Goal: Task Accomplishment & Management: Use online tool/utility

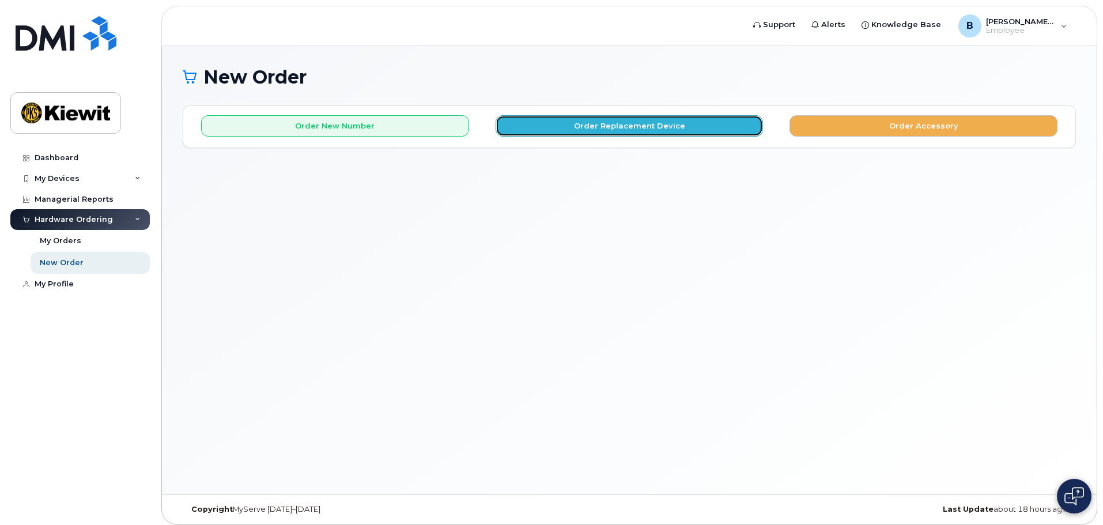
click at [615, 126] on button "Order Replacement Device" at bounding box center [630, 125] width 268 height 21
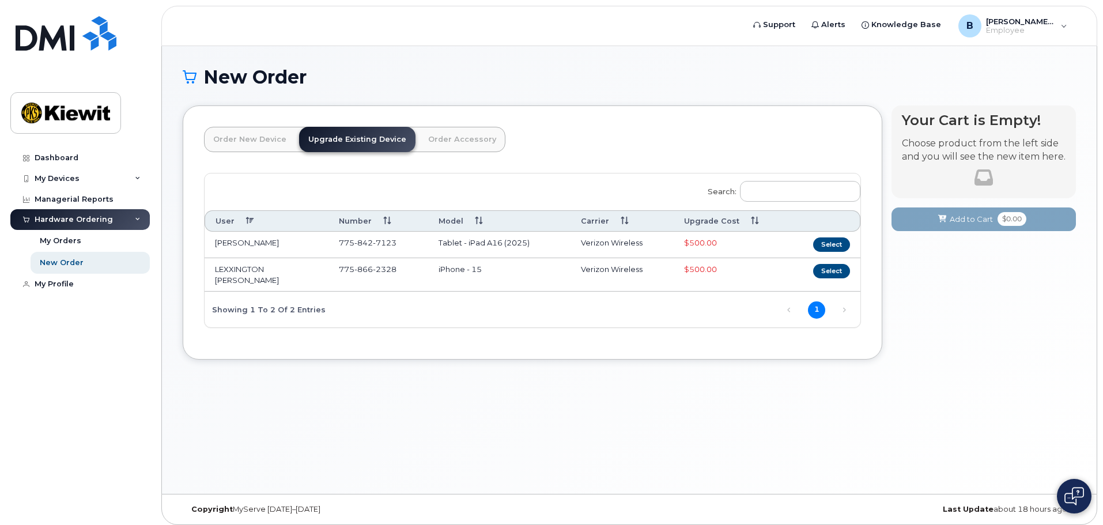
click at [254, 134] on link "Order New Device" at bounding box center [250, 139] width 92 height 25
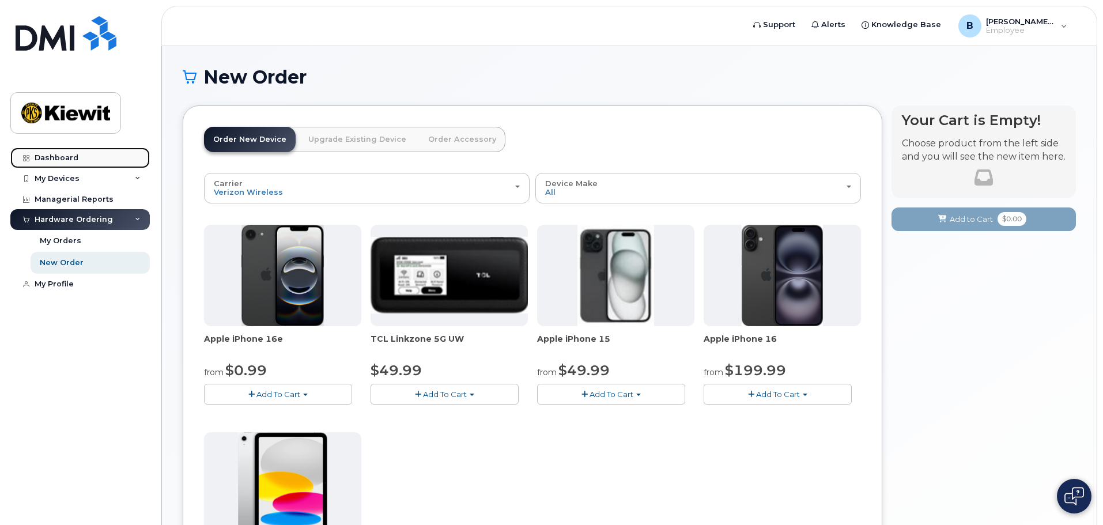
click at [78, 161] on link "Dashboard" at bounding box center [79, 158] width 139 height 21
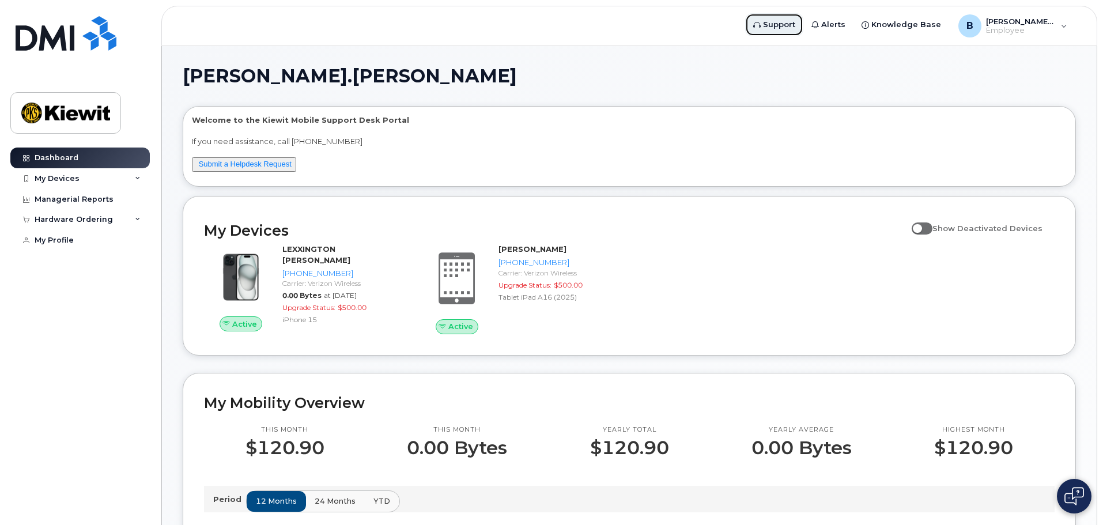
click at [795, 25] on span "Support" at bounding box center [779, 25] width 32 height 12
drag, startPoint x: 77, startPoint y: 246, endPoint x: 101, endPoint y: 255, distance: 25.9
click at [77, 246] on link "My Profile" at bounding box center [79, 240] width 139 height 21
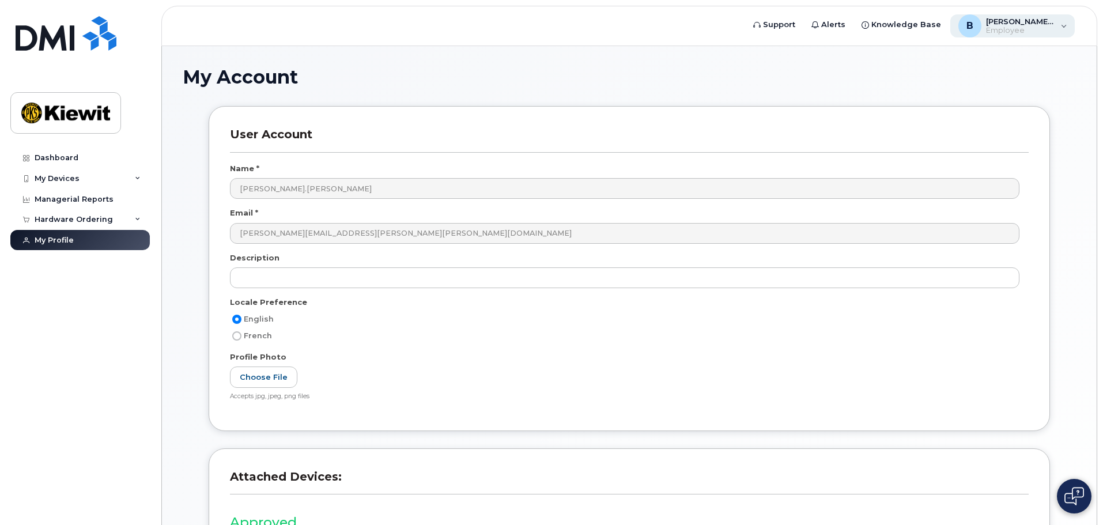
click at [1051, 33] on span "Employee" at bounding box center [1020, 30] width 69 height 9
click at [1042, 31] on span "Employee" at bounding box center [1020, 30] width 69 height 9
click at [845, 26] on span "Alerts" at bounding box center [833, 25] width 24 height 12
click at [894, 27] on span "Knowledge Base" at bounding box center [906, 25] width 70 height 12
click at [93, 160] on link "Dashboard" at bounding box center [79, 158] width 139 height 21
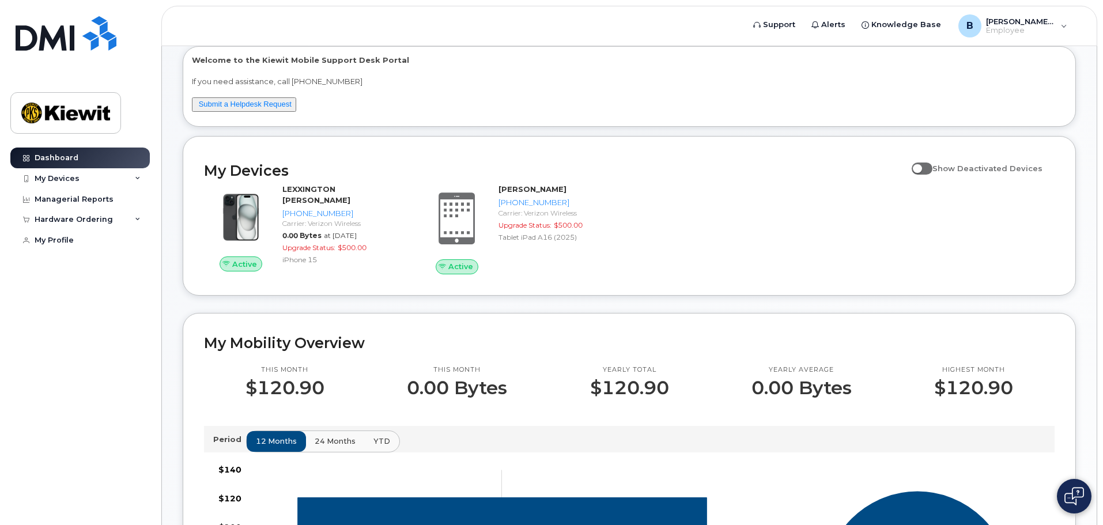
scroll to position [58, 0]
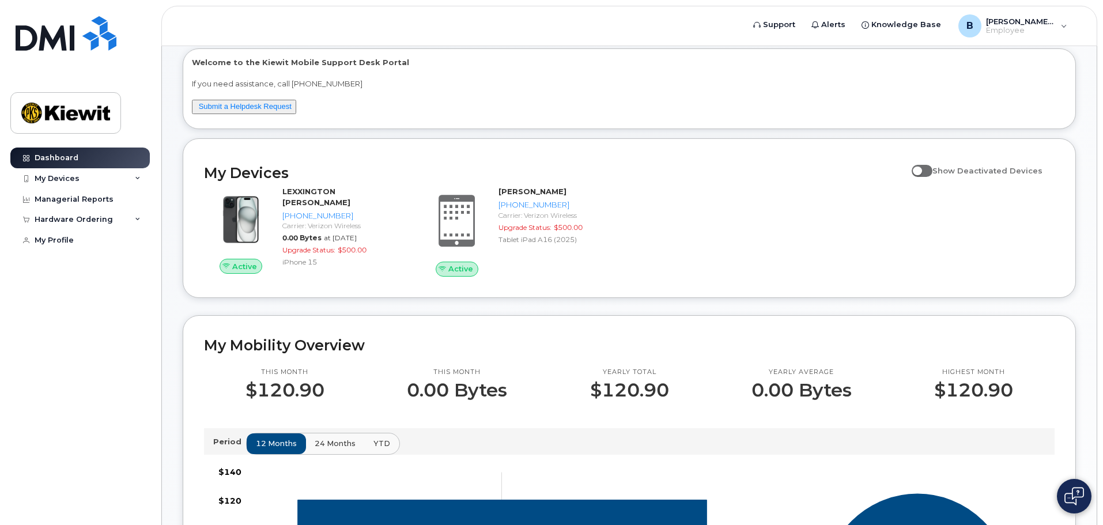
click at [278, 113] on button "Submit a Helpdesk Request" at bounding box center [244, 107] width 104 height 14
click at [237, 106] on link "Submit a Helpdesk Request" at bounding box center [245, 106] width 93 height 9
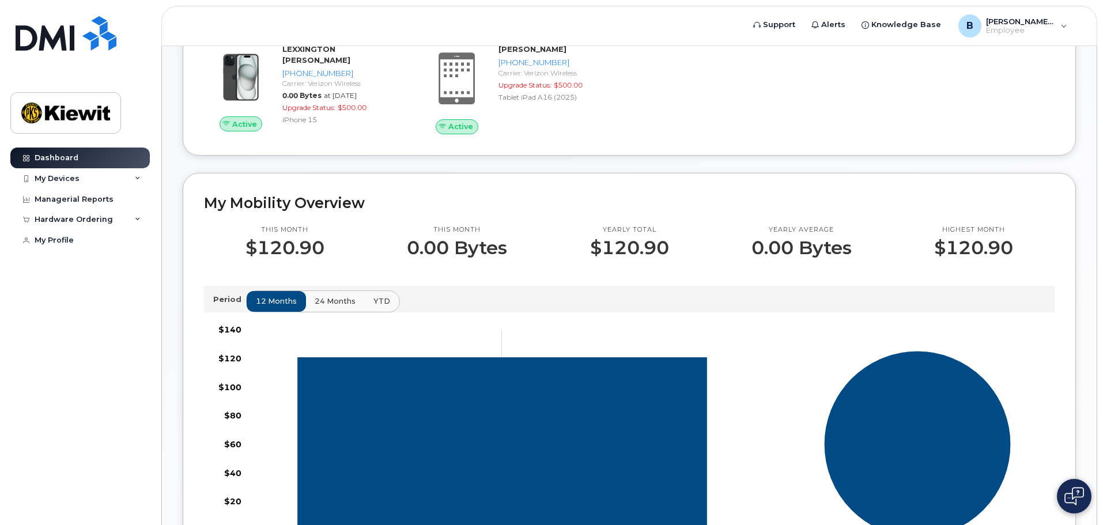
scroll to position [288, 0]
